Goal: Book appointment/travel/reservation

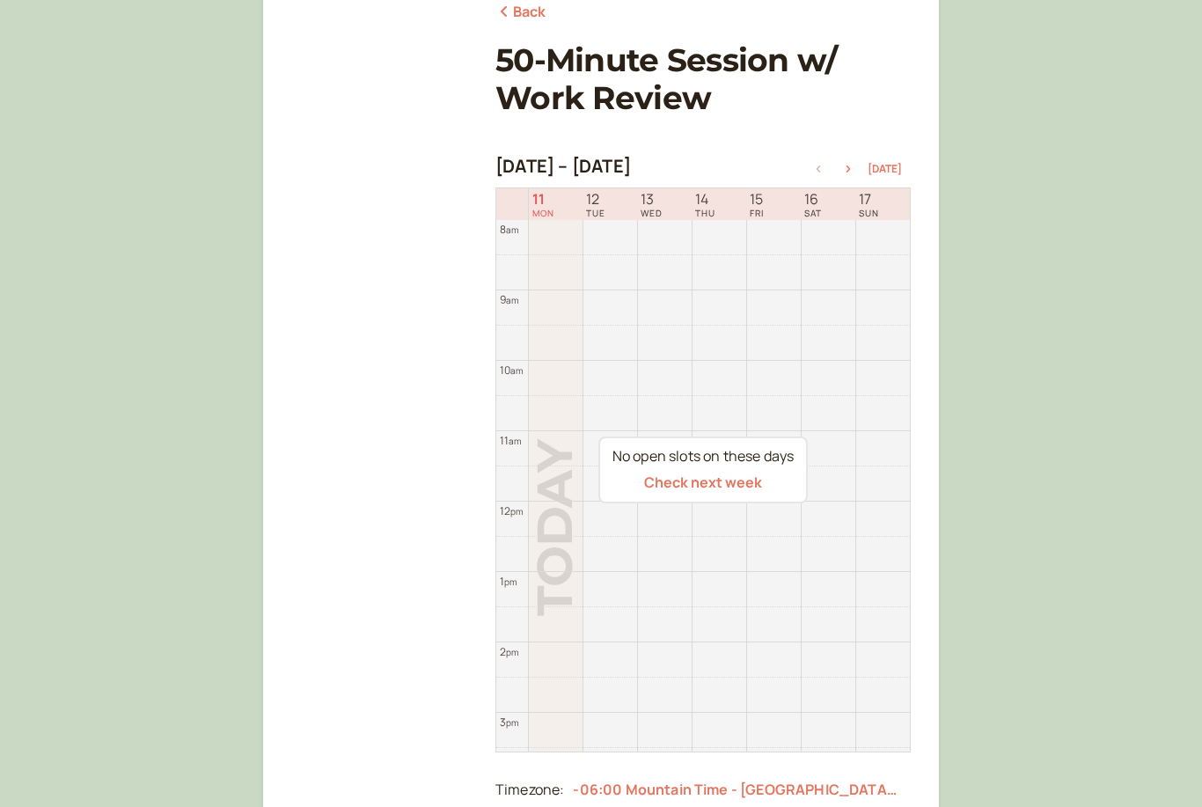
scroll to position [232, 0]
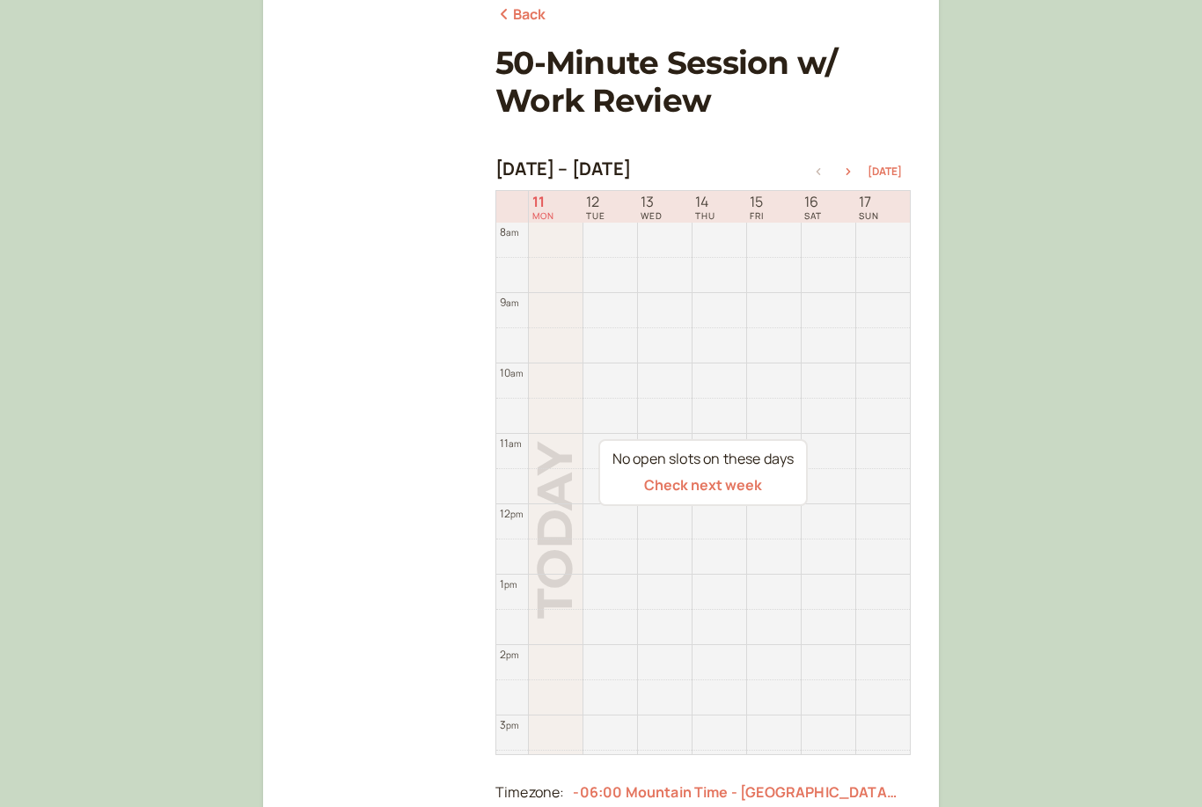
click at [845, 170] on icon "button" at bounding box center [848, 171] width 21 height 7
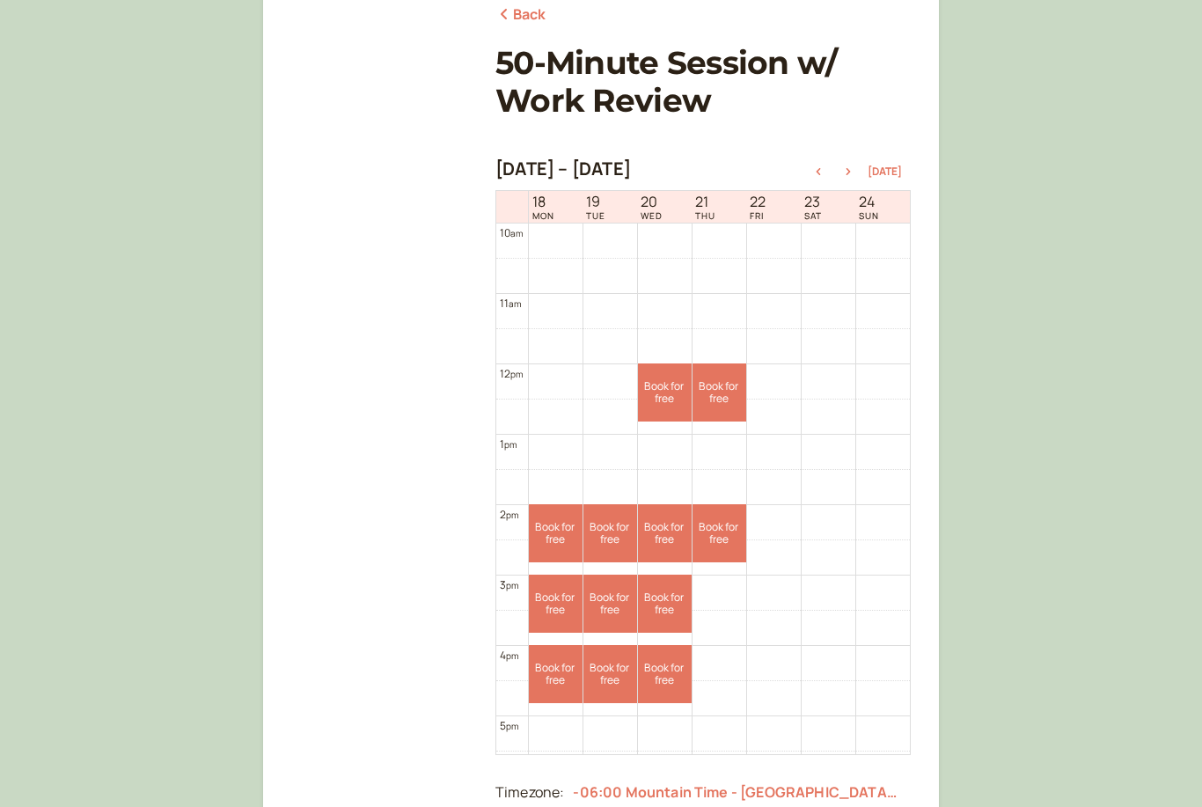
scroll to position [711, 0]
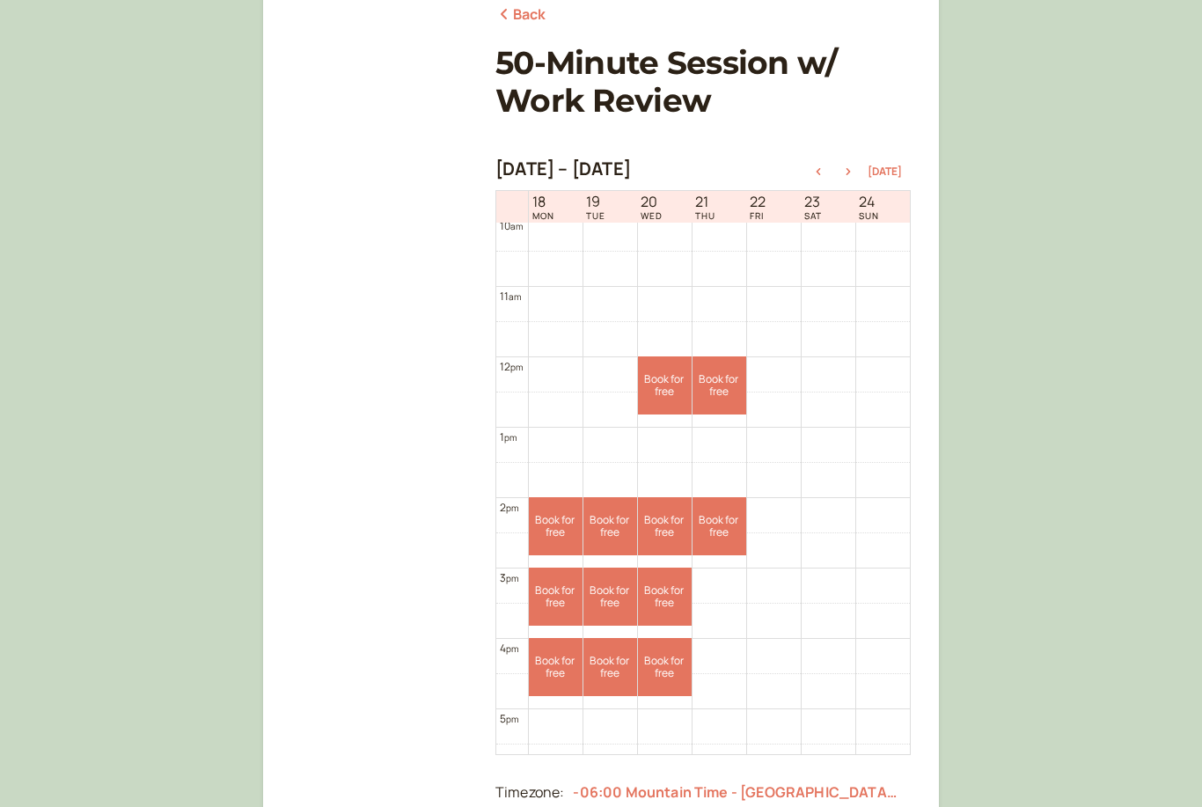
click at [867, 168] on div at bounding box center [838, 171] width 60 height 12
click at [856, 165] on button "button" at bounding box center [848, 171] width 21 height 12
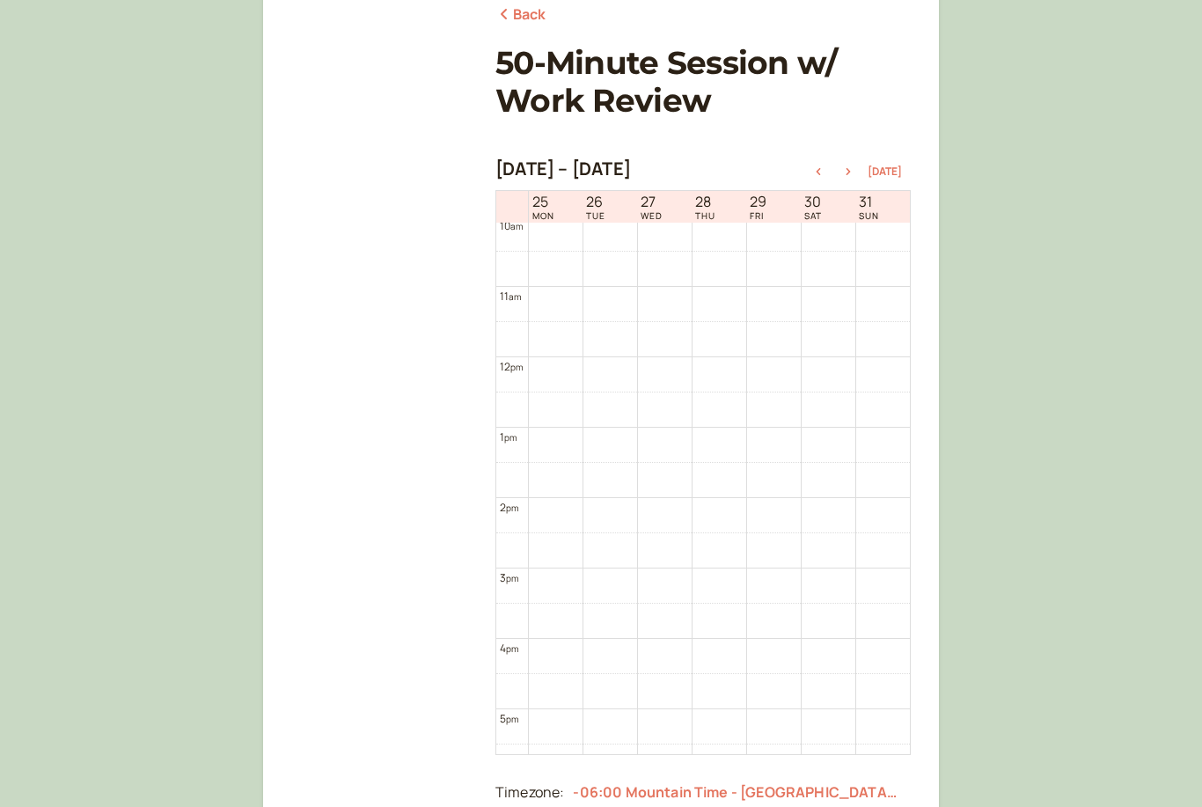
scroll to position [564, 0]
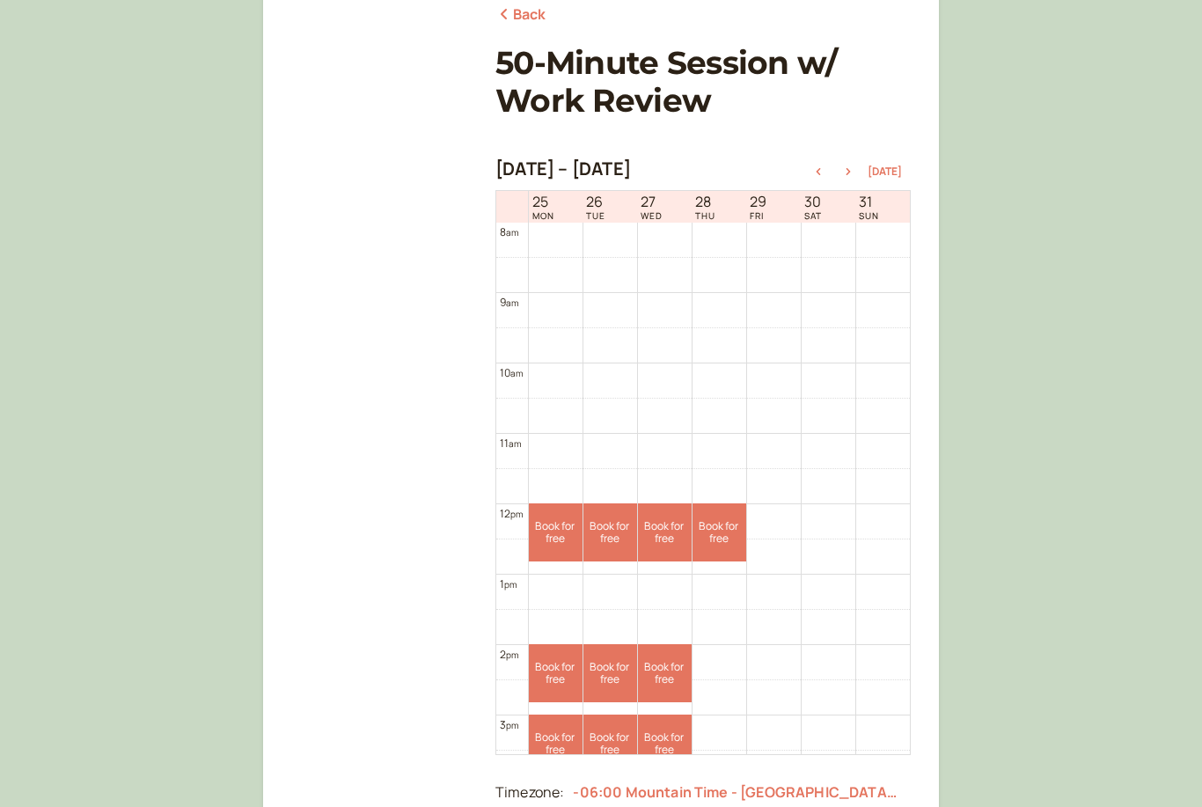
click at [859, 167] on button "button" at bounding box center [848, 171] width 21 height 12
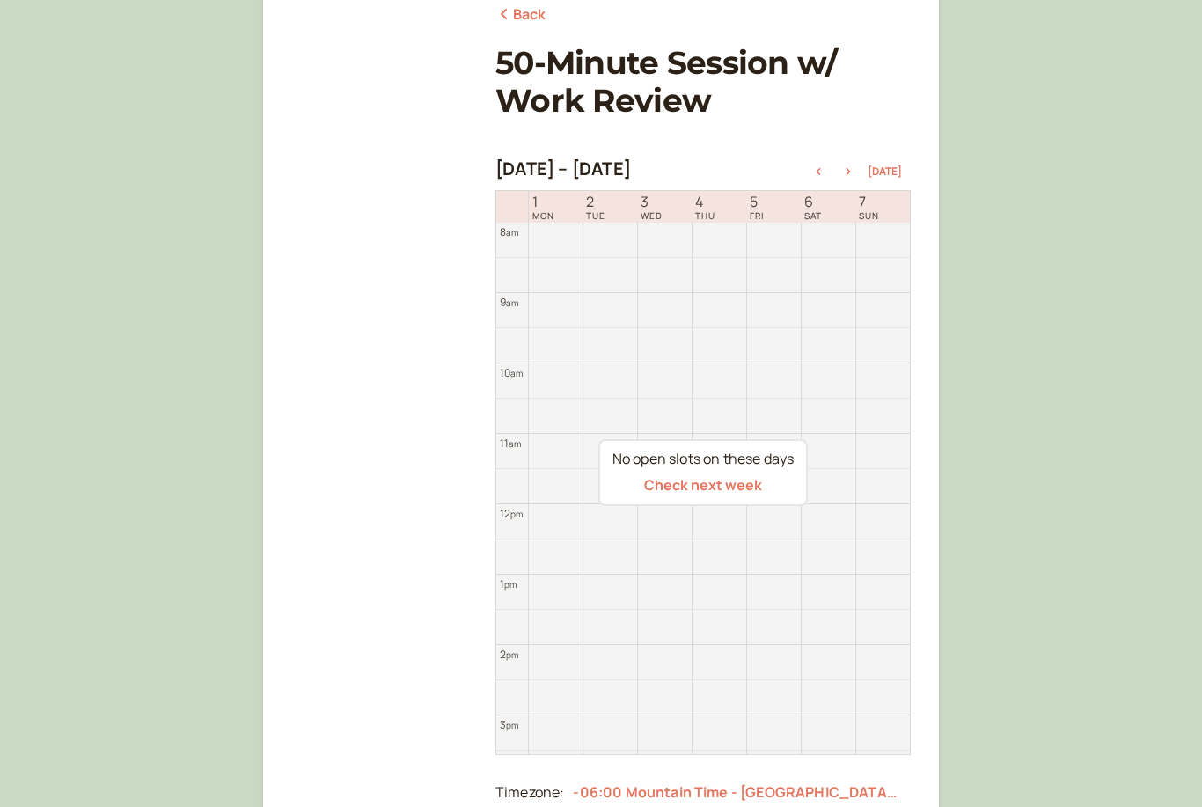
click at [828, 166] on button "button" at bounding box center [818, 171] width 21 height 12
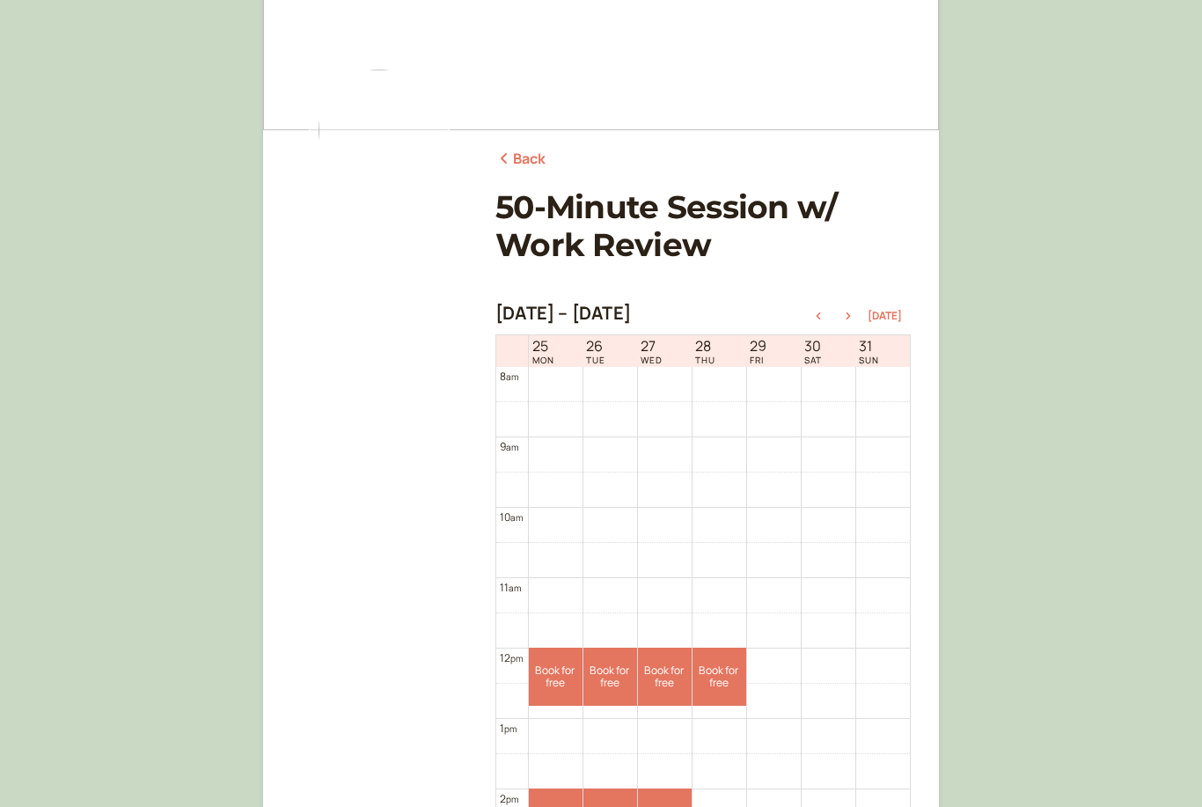
scroll to position [0, 0]
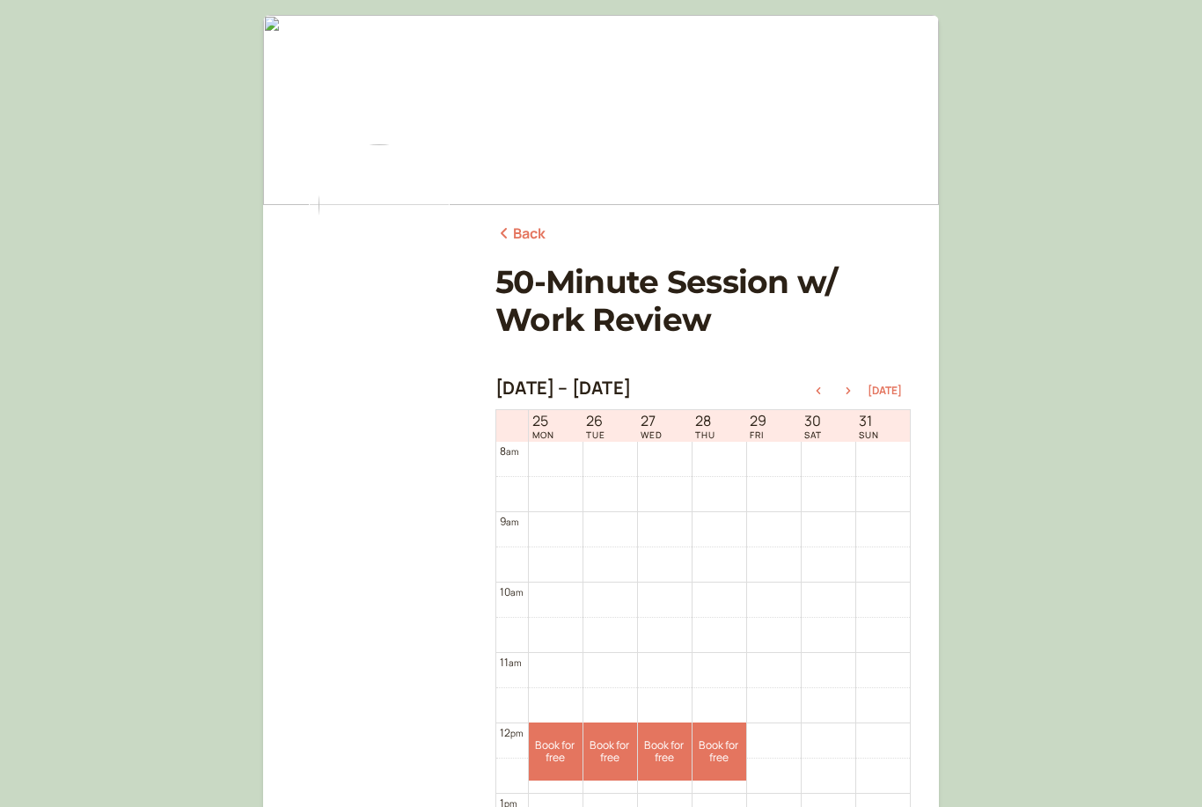
click at [533, 228] on link "Back" at bounding box center [520, 234] width 51 height 23
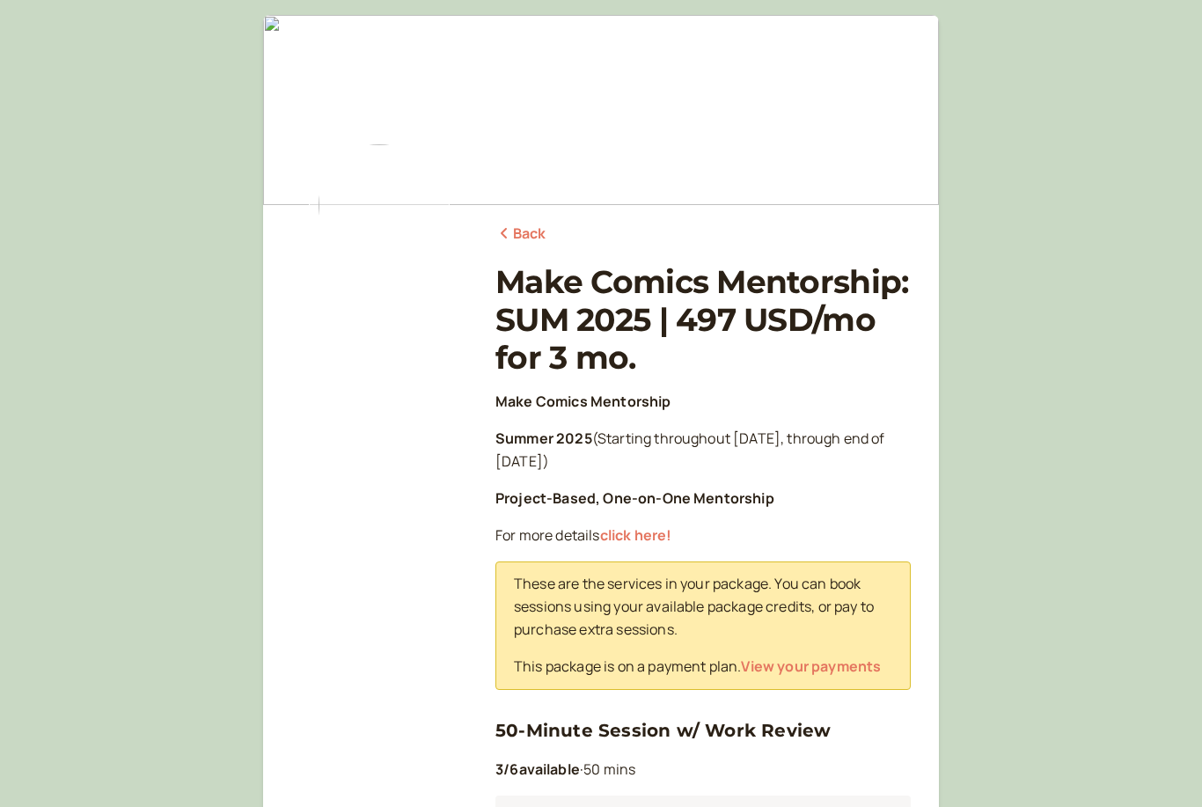
scroll to position [245, 0]
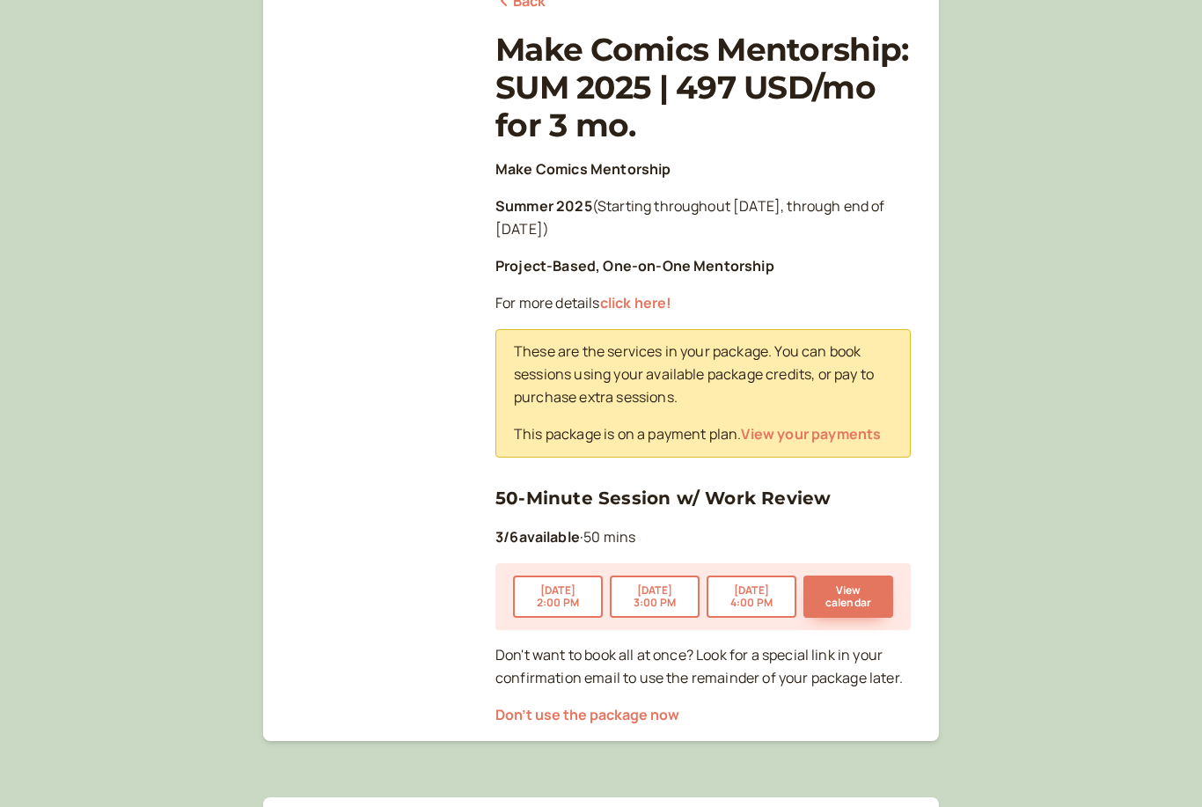
click at [851, 582] on button "View calendar" at bounding box center [848, 596] width 90 height 42
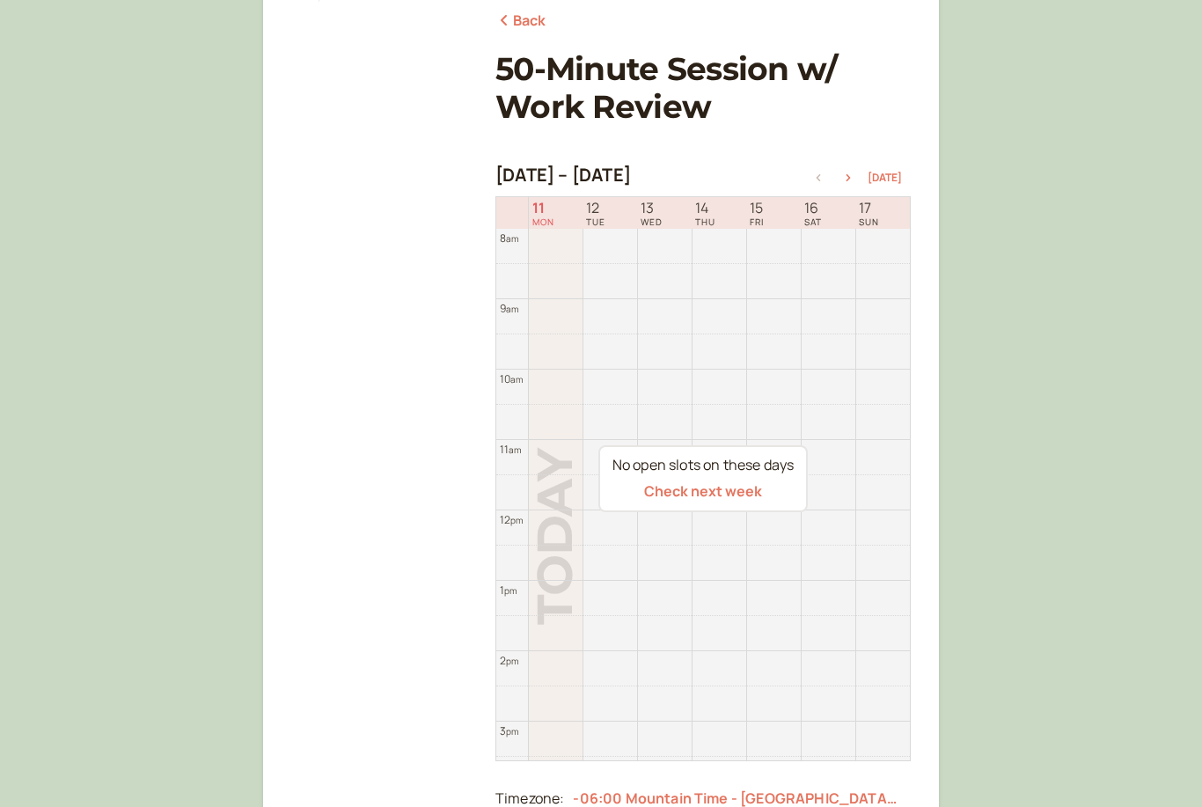
scroll to position [226, 0]
click at [847, 174] on icon "button" at bounding box center [848, 177] width 21 height 7
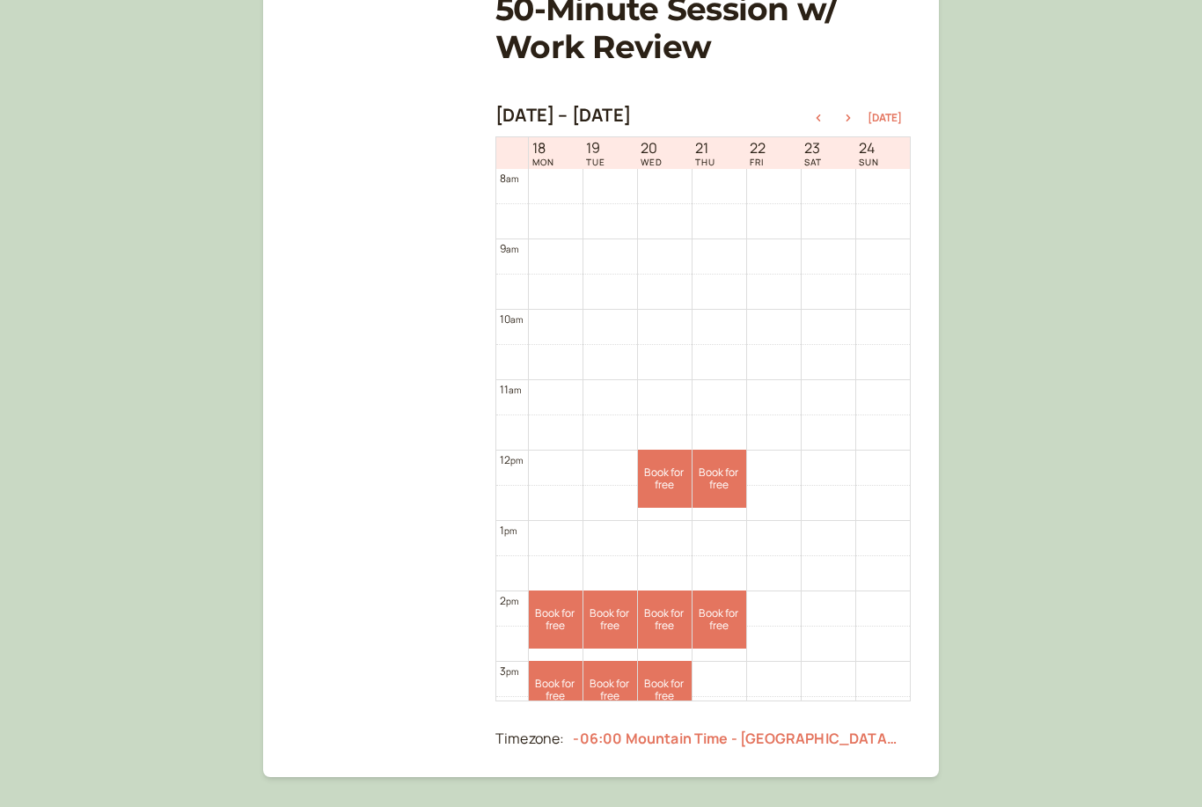
scroll to position [286, 0]
click at [850, 114] on icon "button" at bounding box center [848, 117] width 21 height 7
click at [842, 119] on icon "button" at bounding box center [848, 117] width 21 height 7
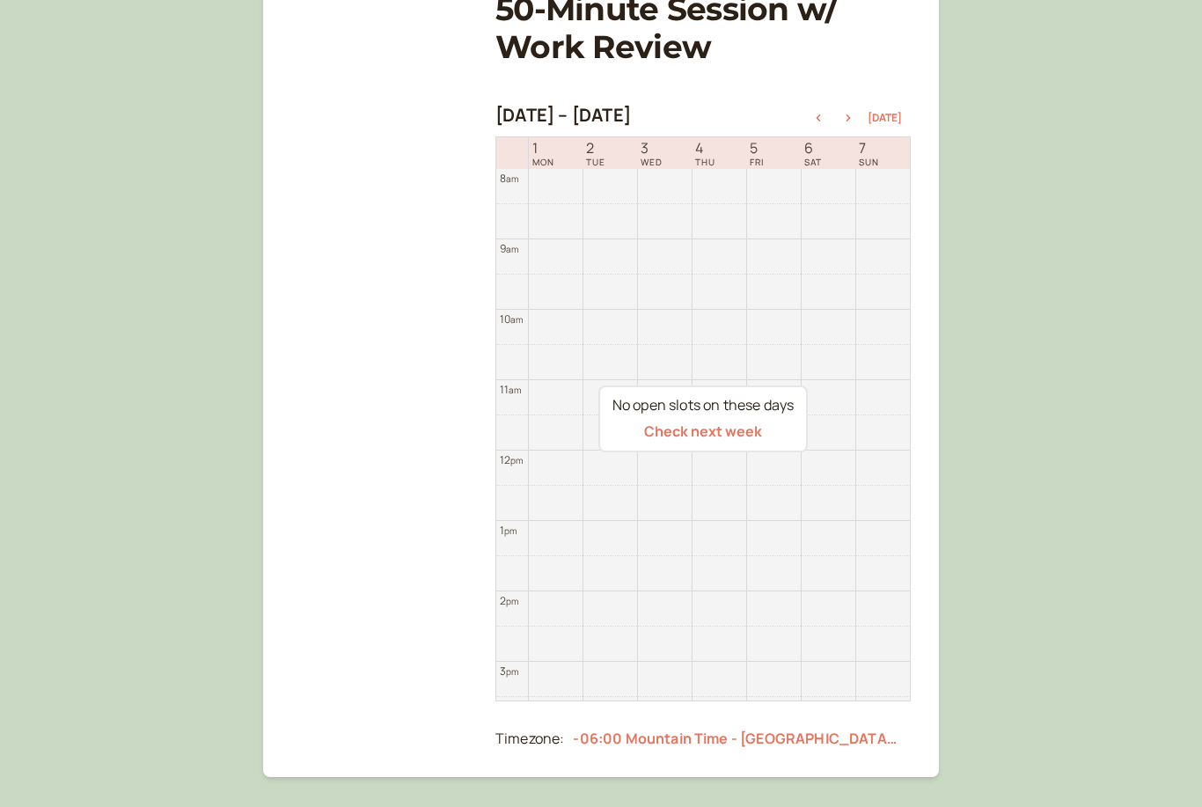
click at [851, 115] on icon "button" at bounding box center [848, 117] width 4 height 7
click at [845, 114] on icon "button" at bounding box center [848, 117] width 21 height 7
click at [814, 112] on button "button" at bounding box center [818, 118] width 21 height 12
click at [814, 111] on div "Sep 8 – Sep 15, 2025 Today" at bounding box center [702, 117] width 415 height 25
click at [827, 115] on icon "button" at bounding box center [818, 117] width 21 height 7
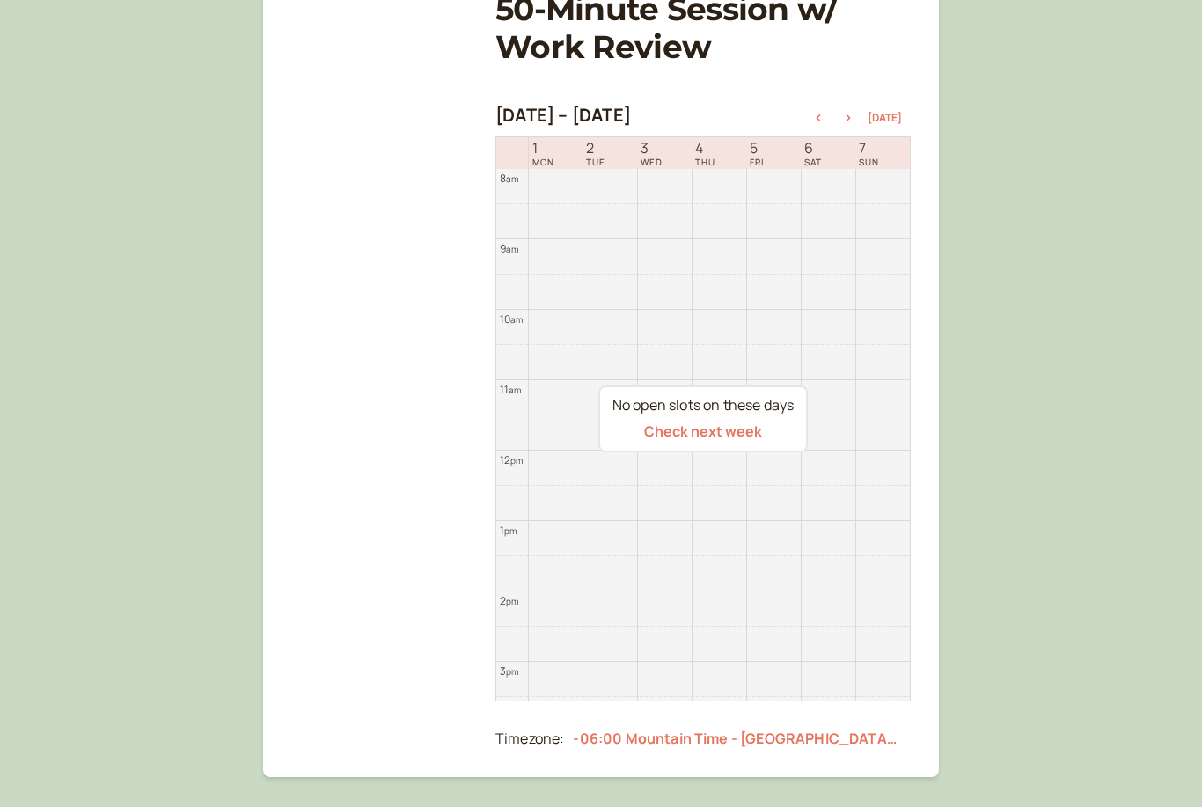
click at [817, 113] on button "button" at bounding box center [818, 118] width 21 height 12
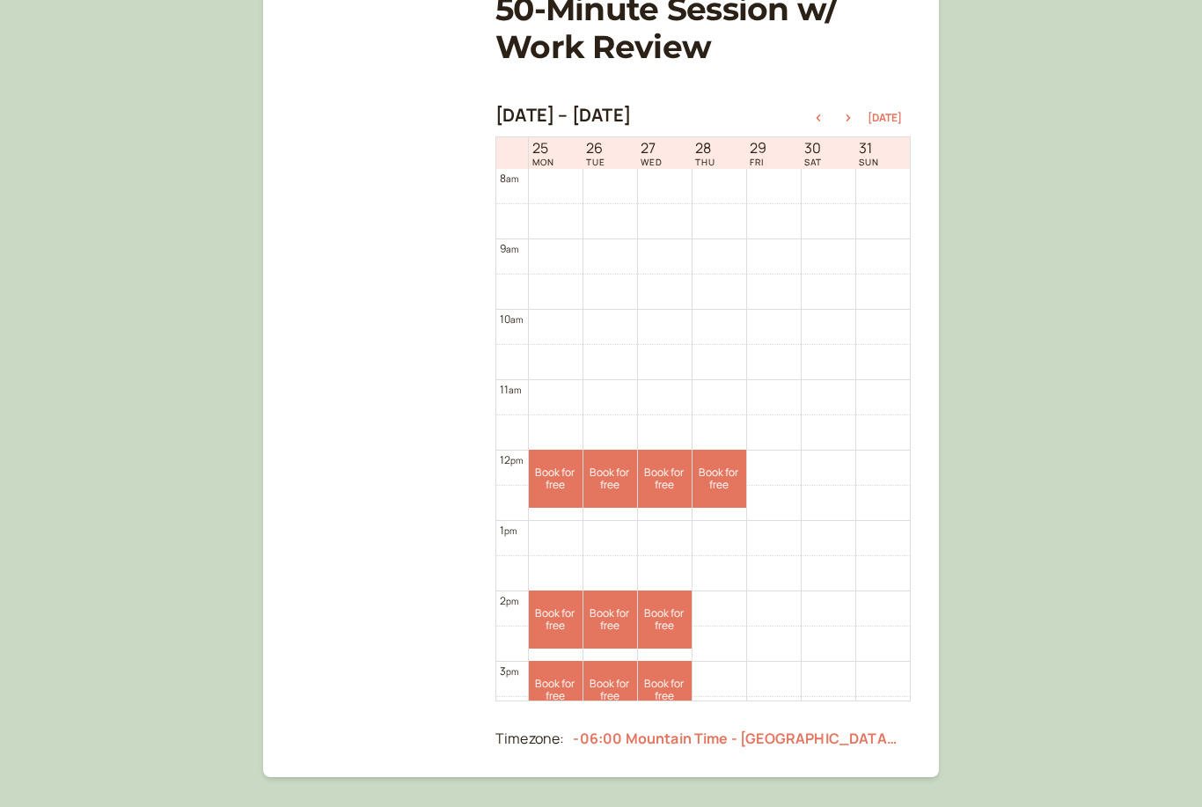
click at [901, 105] on div "Aug 25 – Sep 1, 2025 Today" at bounding box center [702, 117] width 415 height 25
click at [894, 115] on button "Today" at bounding box center [885, 118] width 34 height 12
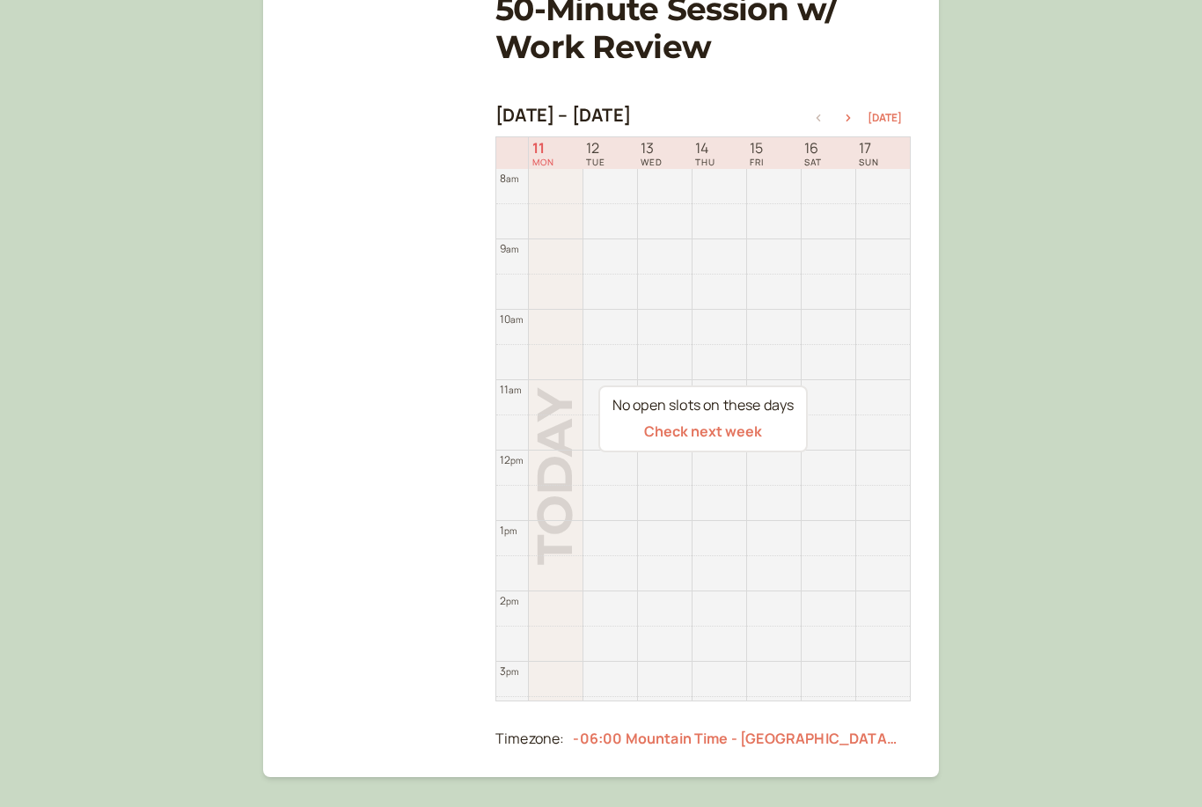
click at [852, 114] on icon "button" at bounding box center [848, 117] width 21 height 7
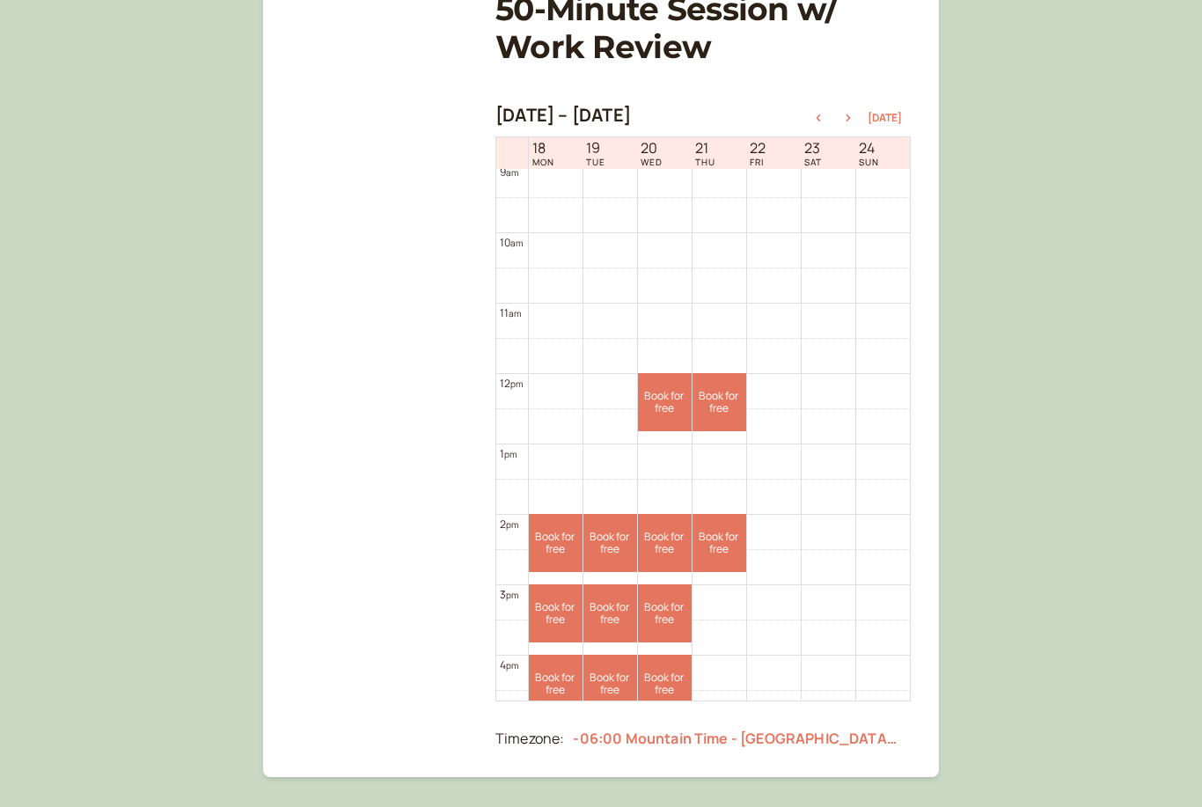
scroll to position [699, 0]
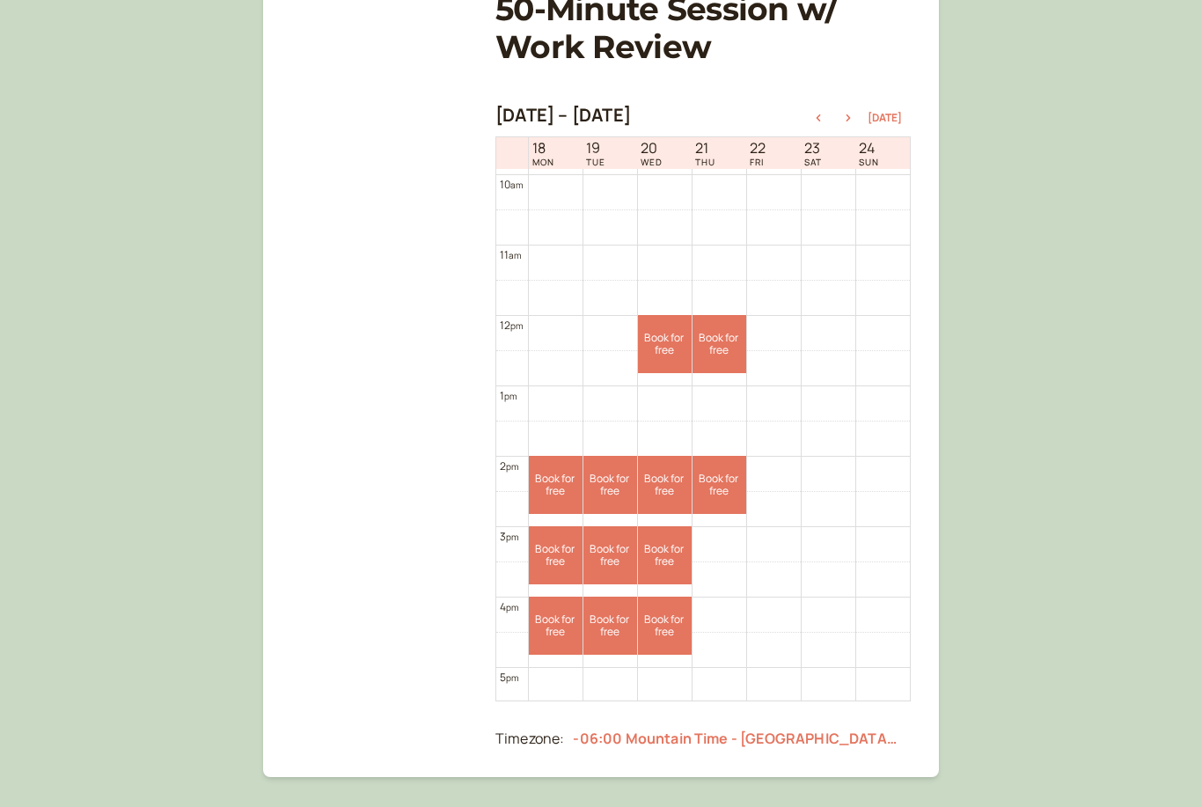
click at [842, 121] on icon "button" at bounding box center [848, 117] width 21 height 7
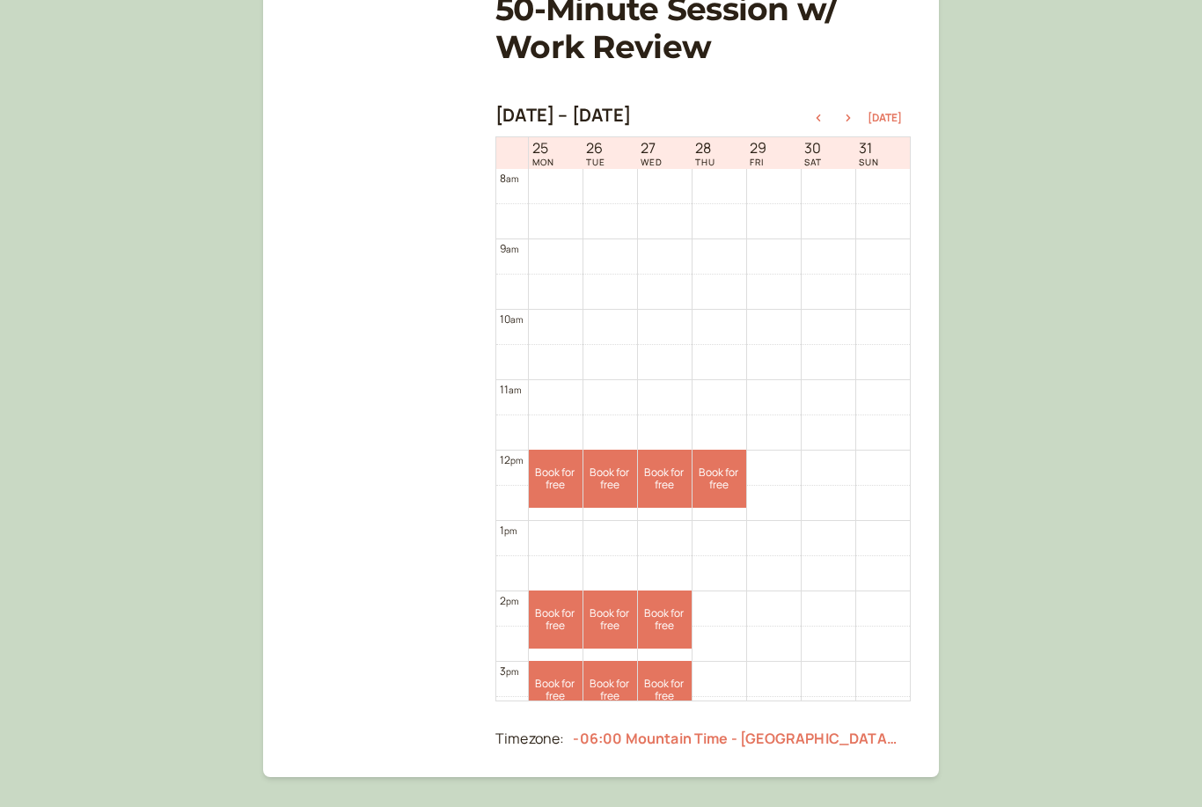
click at [824, 114] on button "button" at bounding box center [818, 118] width 21 height 12
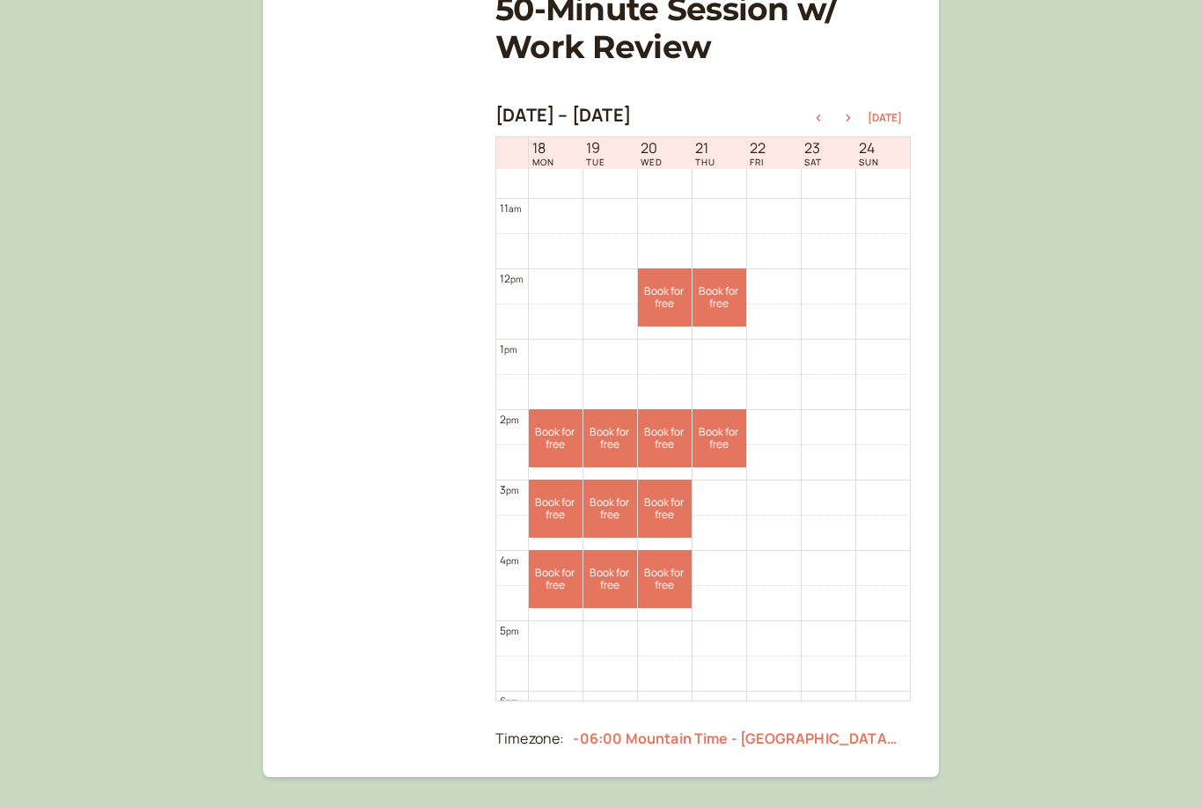
scroll to position [747, 0]
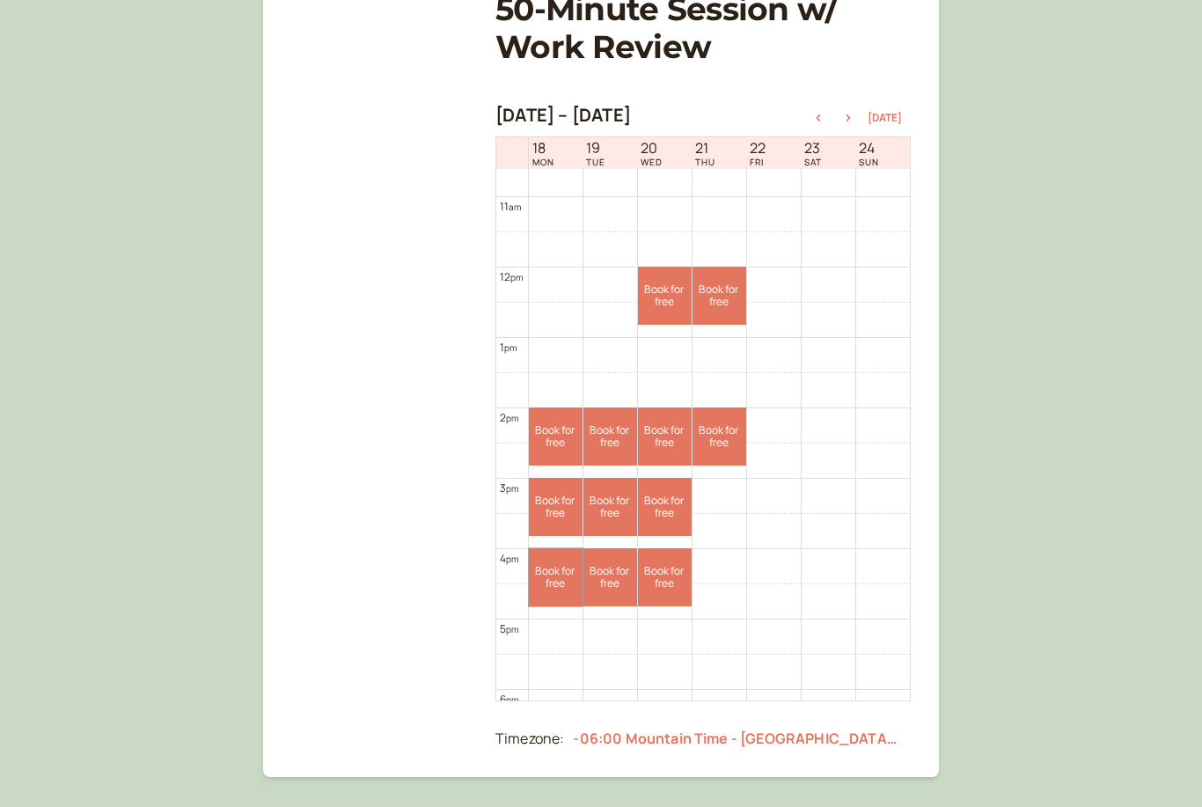
click at [555, 578] on link "Book for free free" at bounding box center [556, 577] width 54 height 58
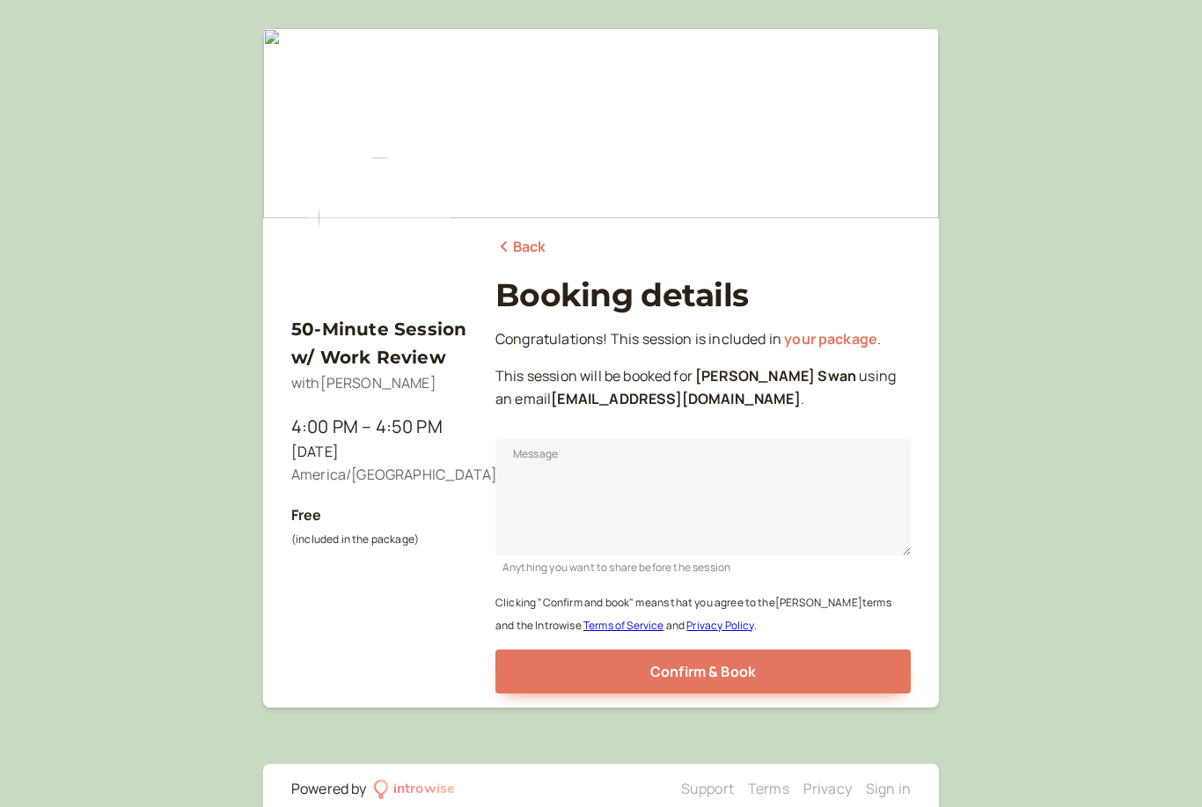
click at [652, 662] on span "Confirm & Book" at bounding box center [703, 671] width 106 height 19
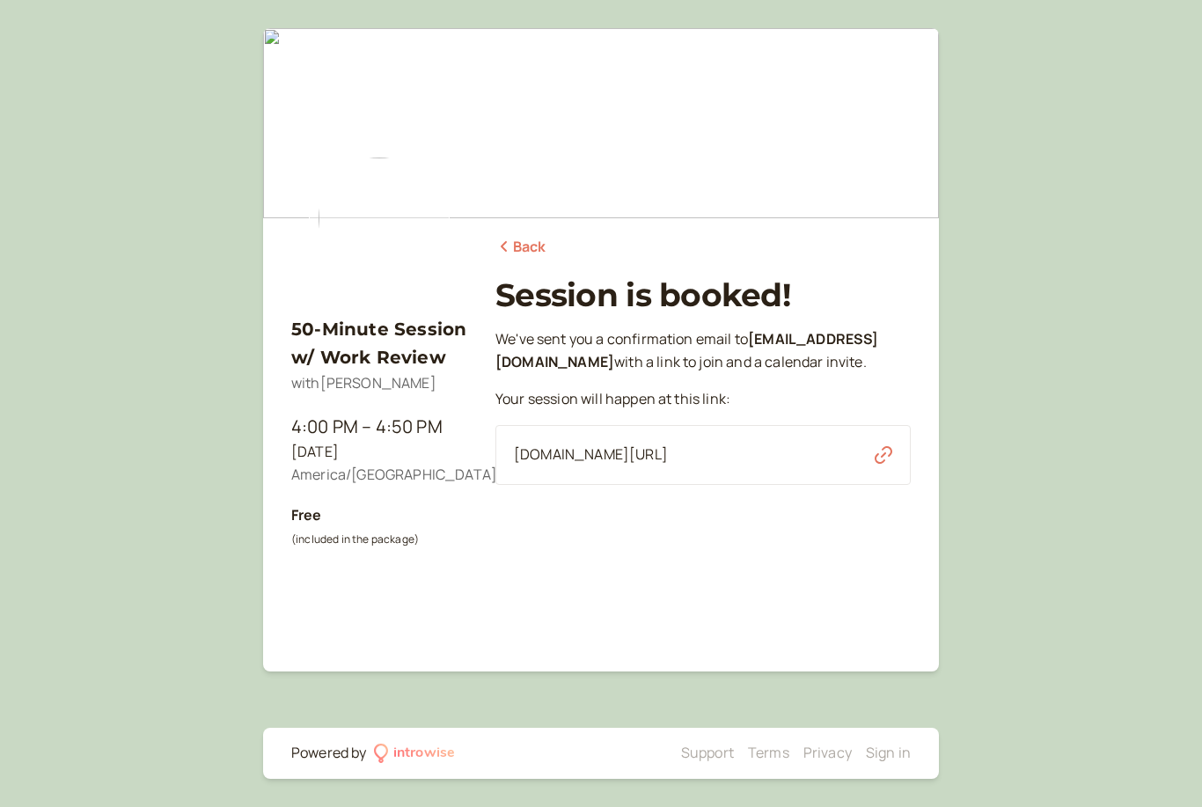
scroll to position [12, 0]
click at [541, 236] on link "Back" at bounding box center [520, 247] width 51 height 23
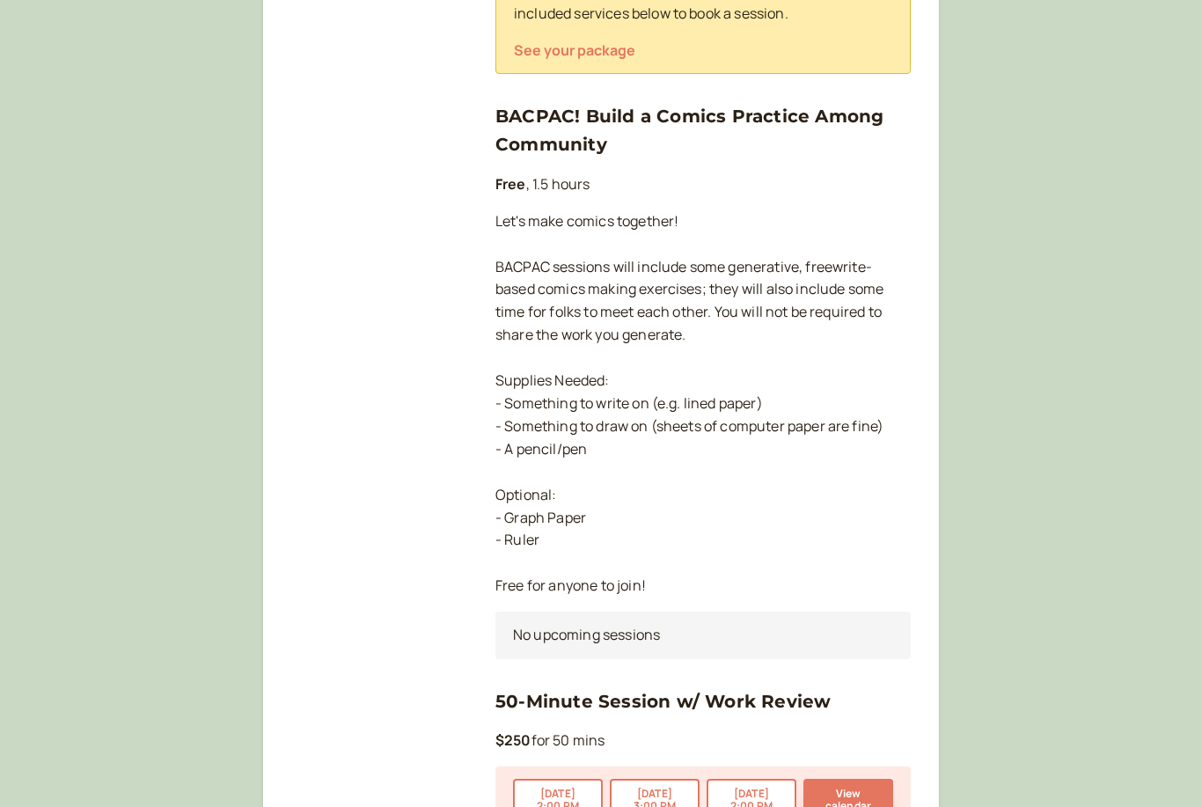
scroll to position [700, 0]
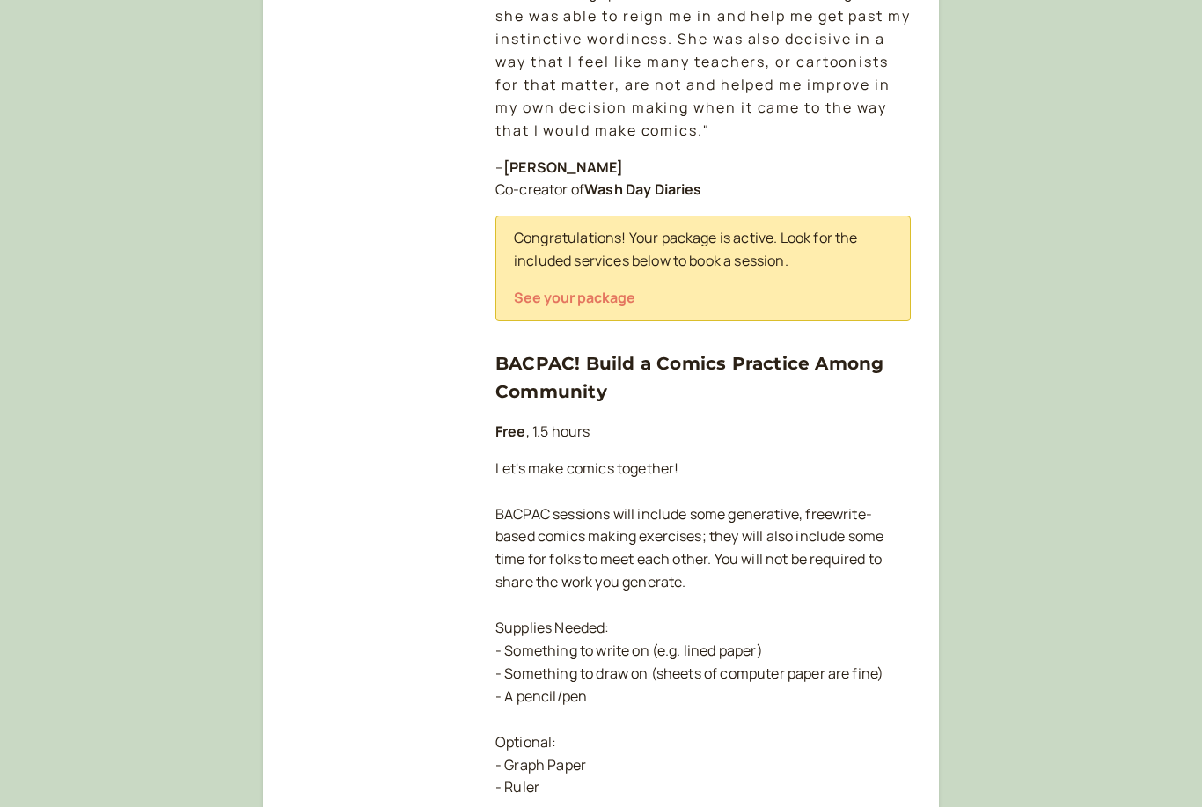
click at [599, 289] on button "See your package" at bounding box center [574, 297] width 121 height 16
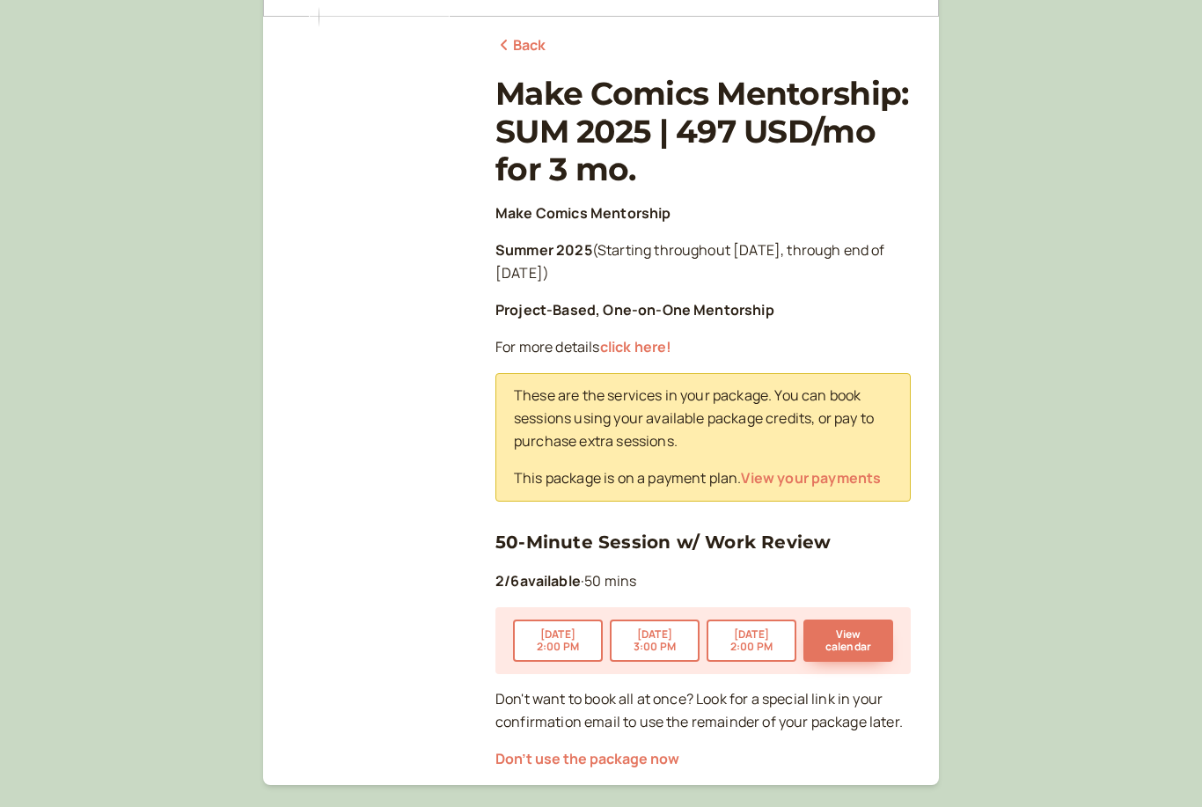
scroll to position [197, 0]
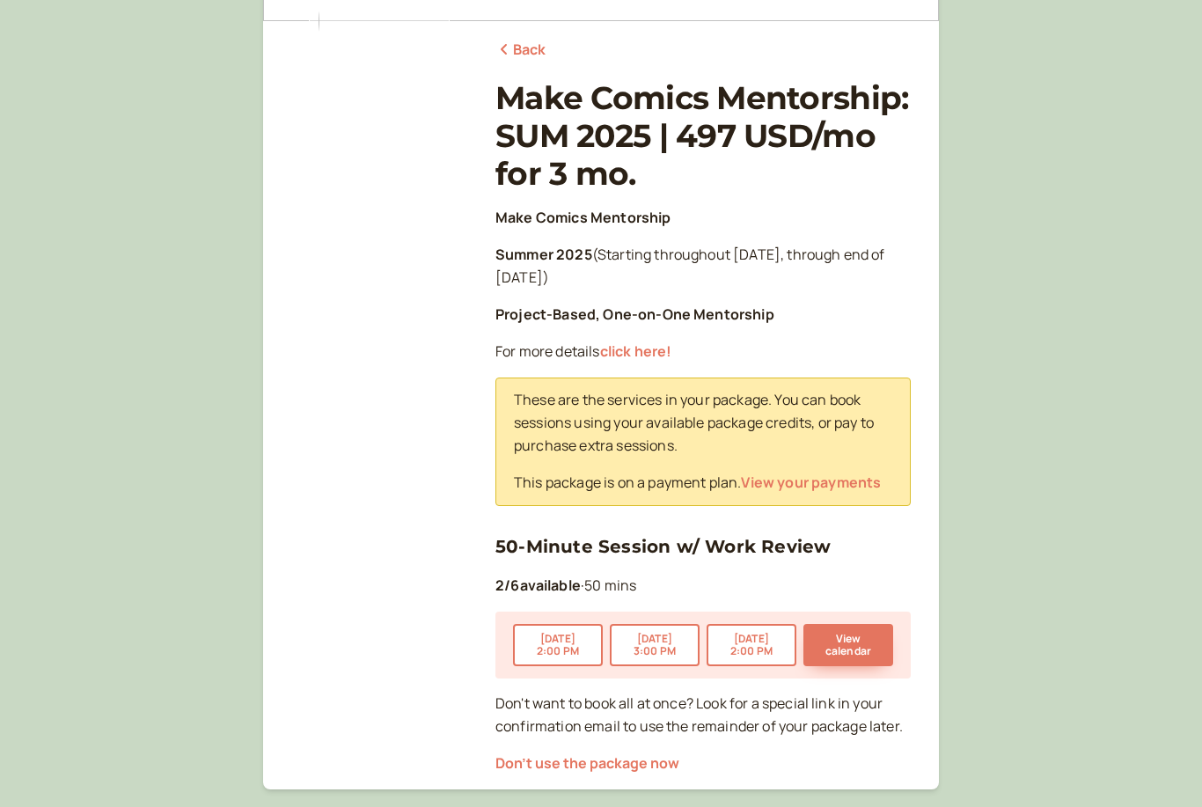
click at [731, 630] on button "Aug 19 2:00 PM" at bounding box center [752, 645] width 90 height 42
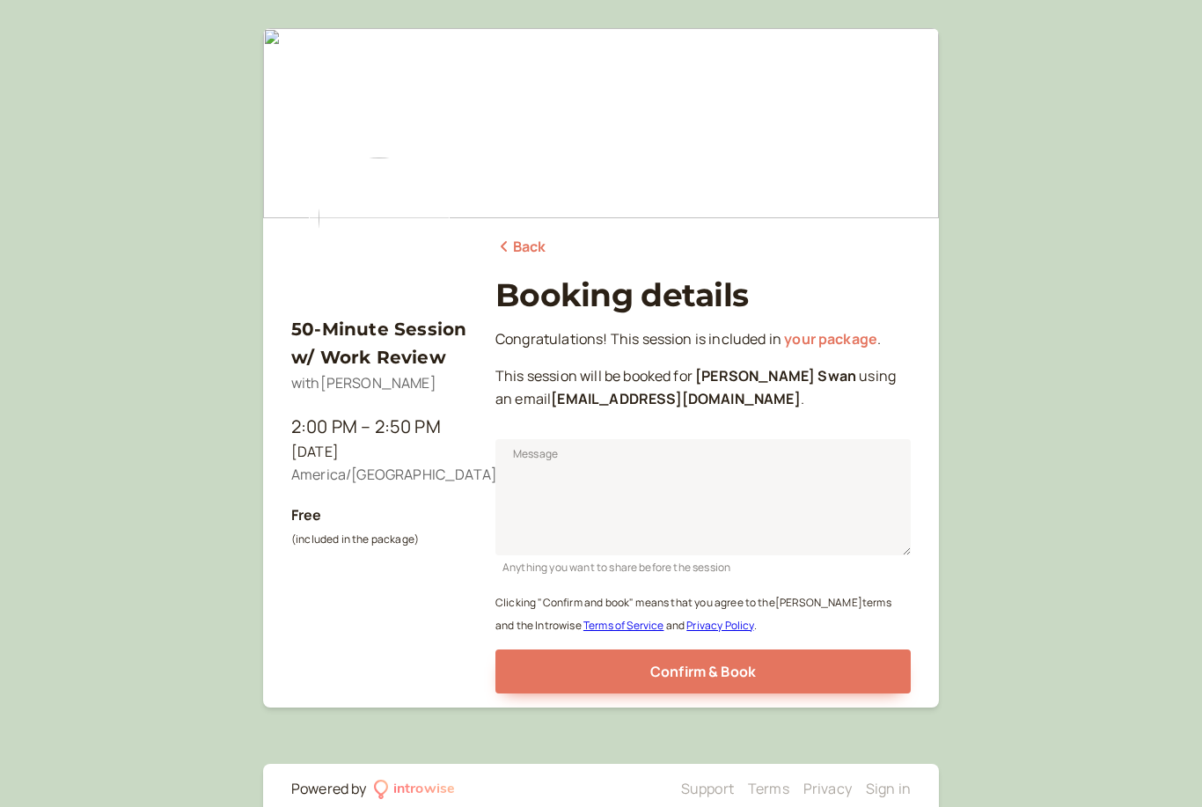
click at [528, 249] on link "Back" at bounding box center [520, 247] width 51 height 23
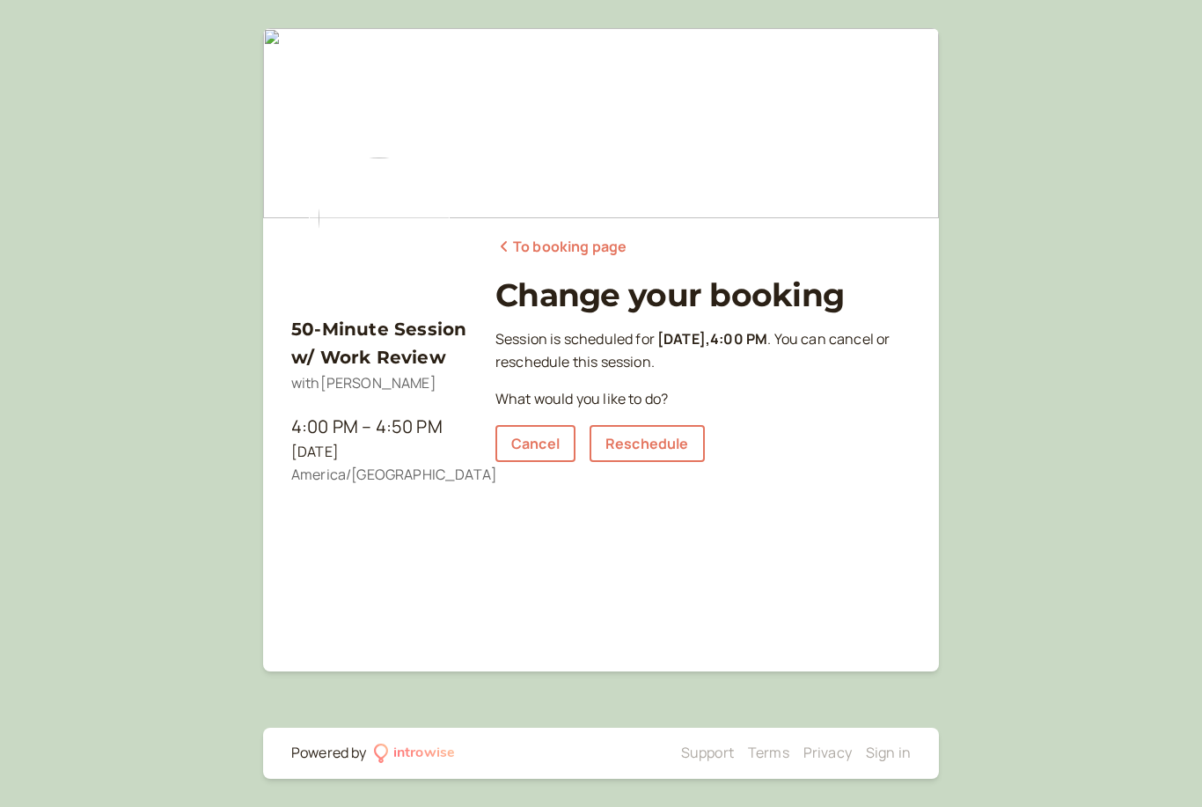
click at [663, 436] on link "Reschedule" at bounding box center [647, 443] width 115 height 37
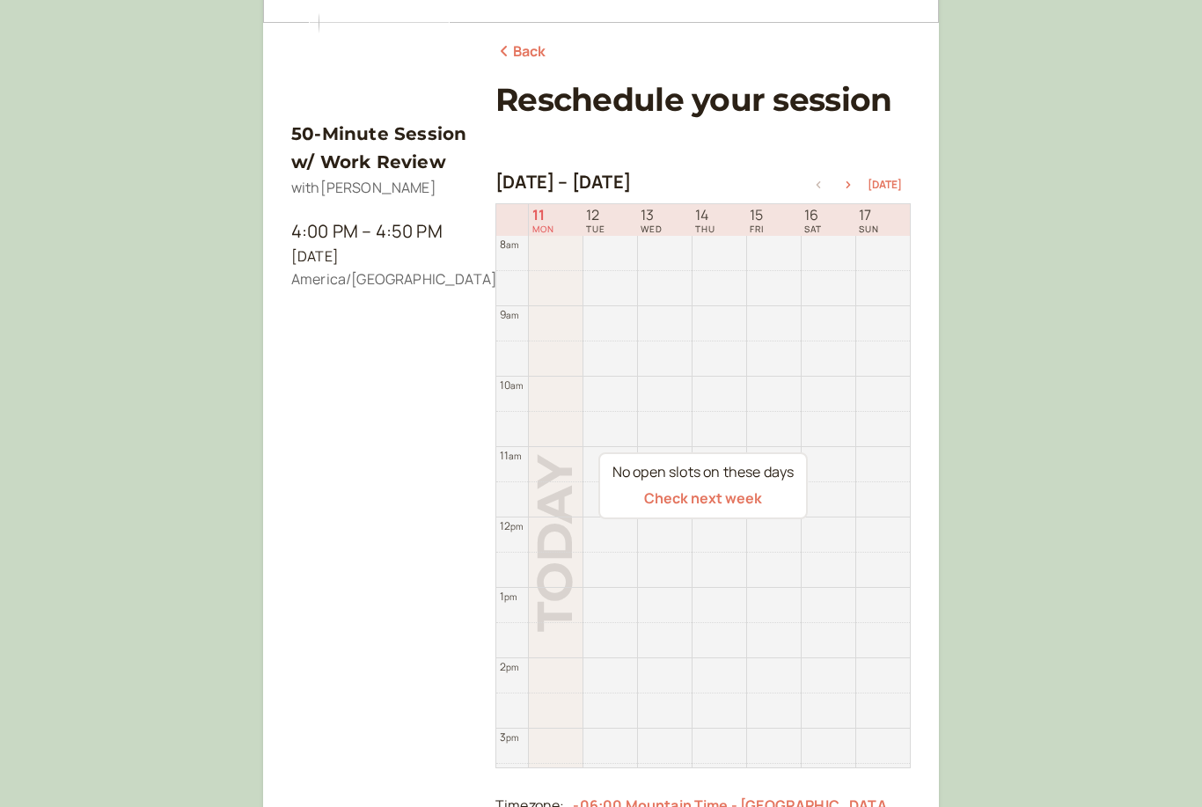
scroll to position [195, 0]
click at [858, 179] on button "button" at bounding box center [848, 185] width 21 height 12
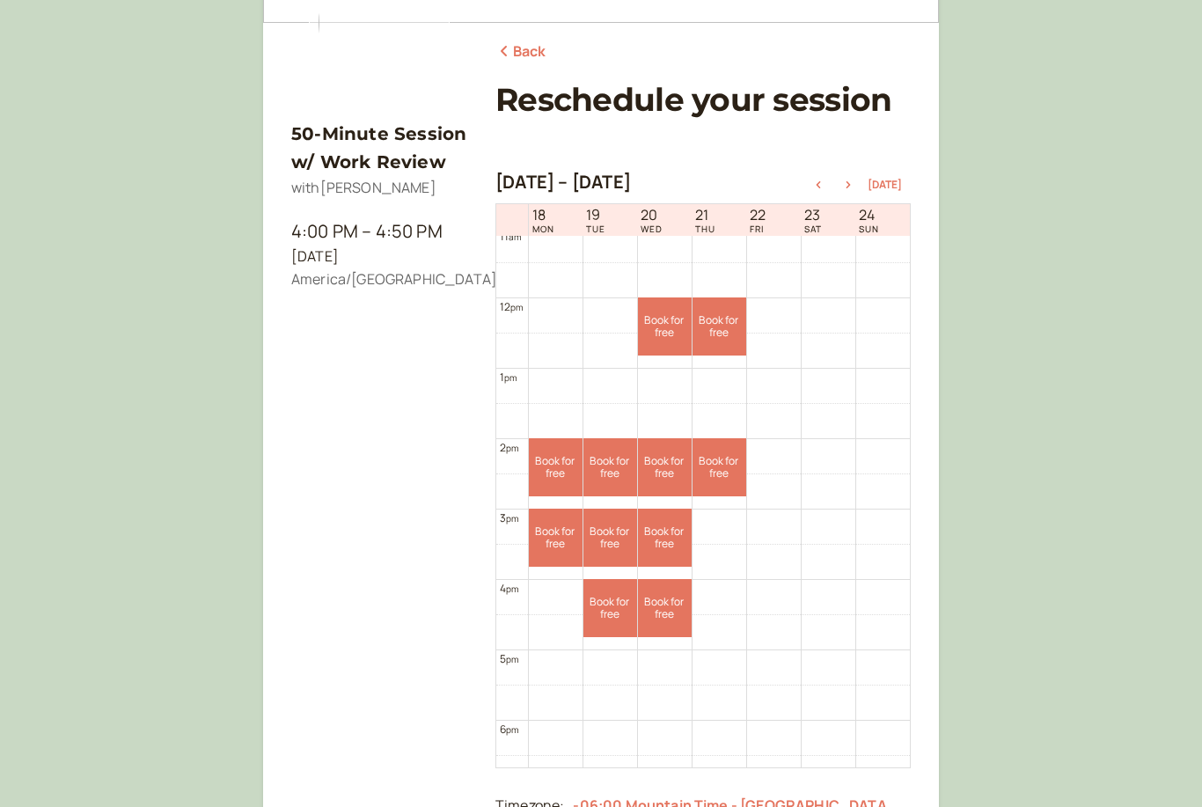
scroll to position [802, 0]
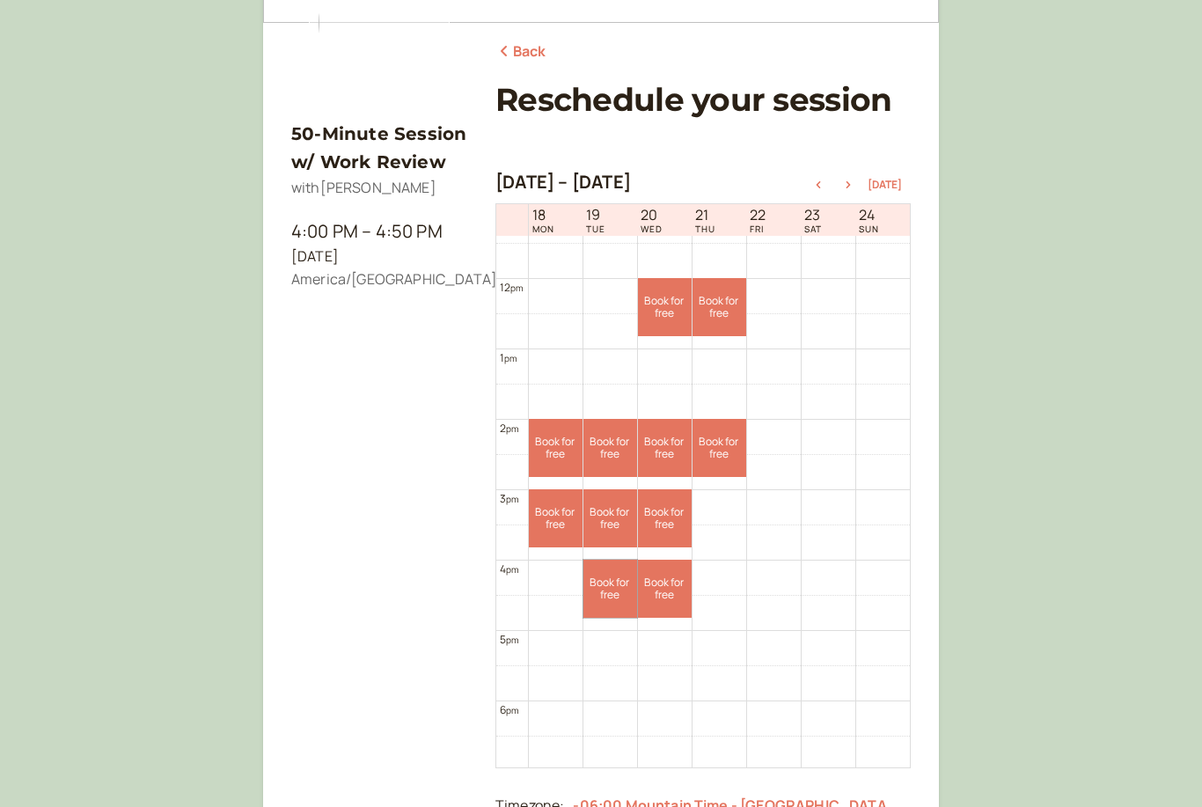
click at [620, 591] on link "Book for free free" at bounding box center [610, 589] width 54 height 58
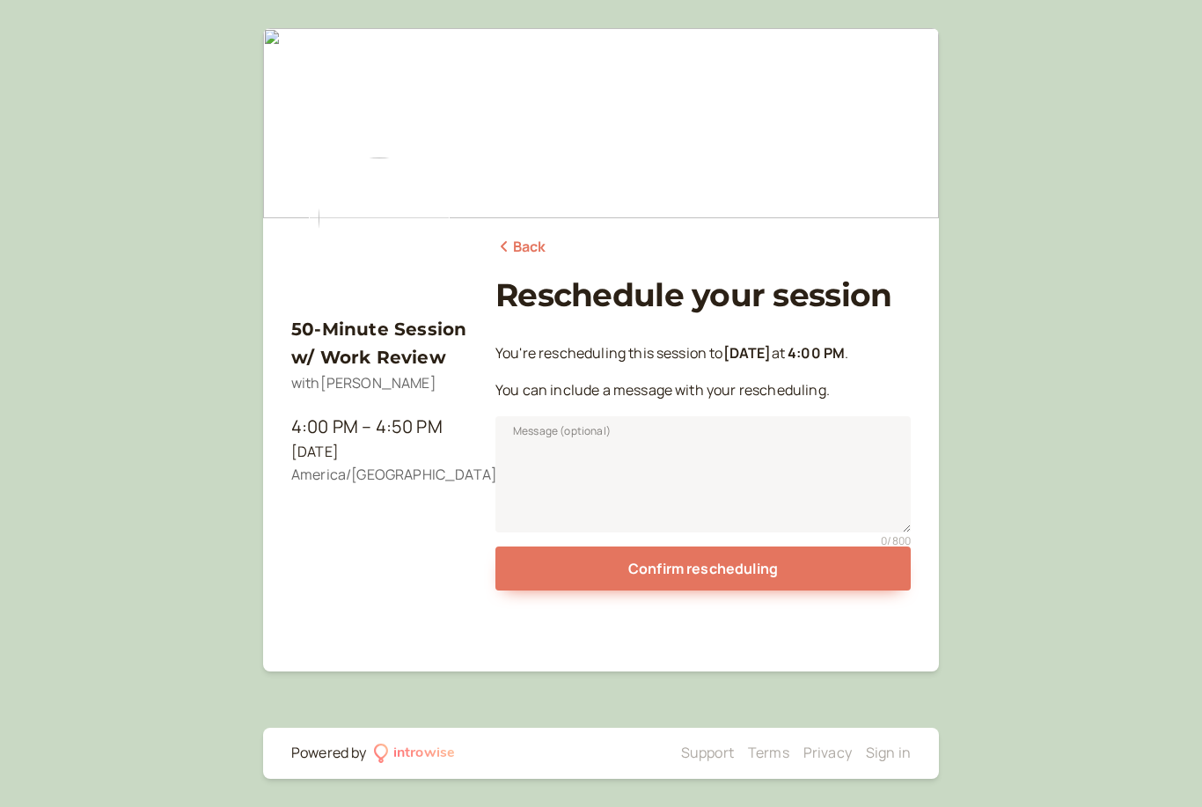
scroll to position [0, 0]
click at [663, 477] on textarea "Message (optional)" at bounding box center [702, 474] width 415 height 116
type textarea "Accidentally booked a day earlier than intended haha"
click at [722, 570] on button "Confirm rescheduling" at bounding box center [702, 568] width 415 height 44
